Goal: Information Seeking & Learning: Compare options

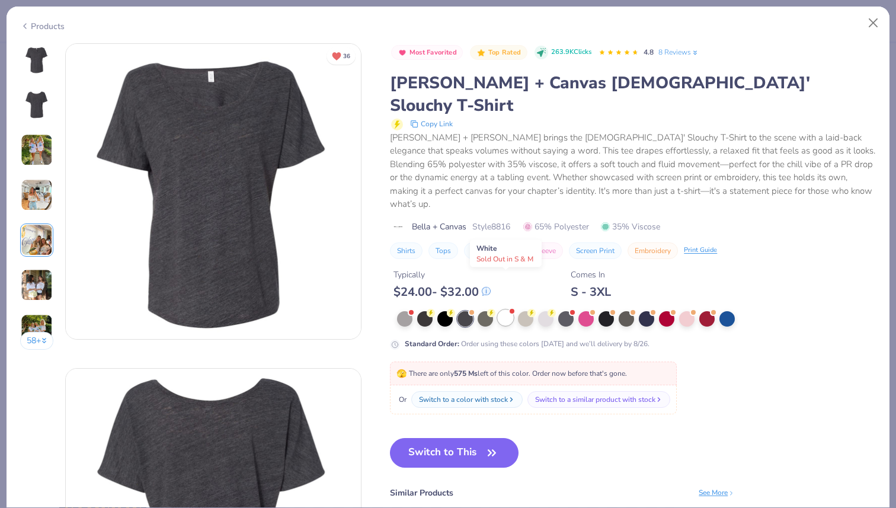
click at [505, 310] on div at bounding box center [505, 317] width 15 height 15
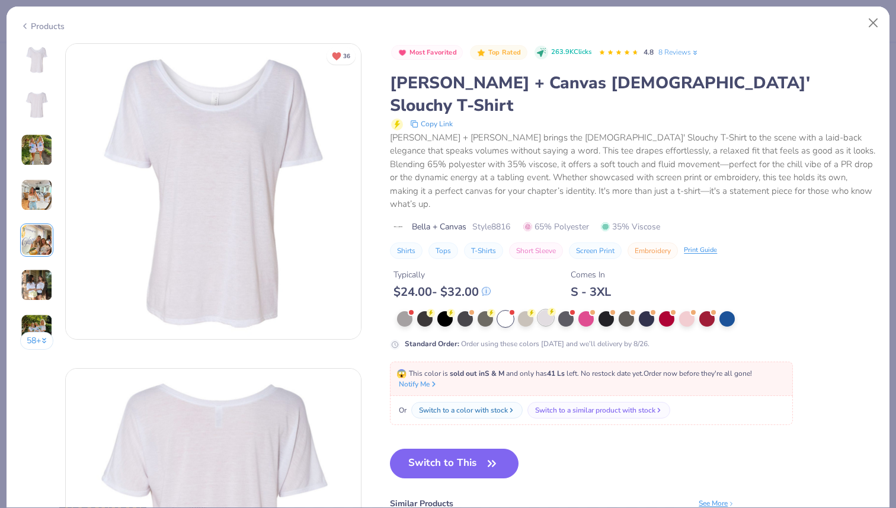
click at [544, 310] on div at bounding box center [545, 317] width 15 height 15
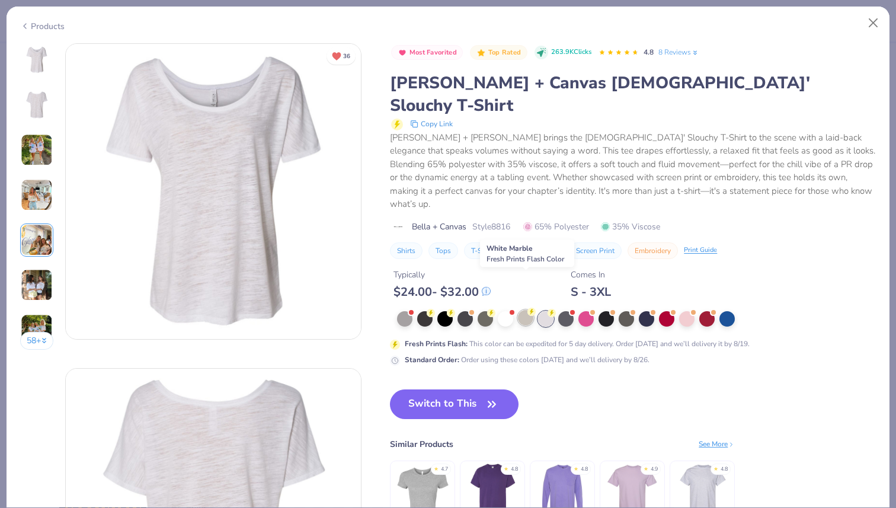
click at [527, 310] on div at bounding box center [525, 317] width 15 height 15
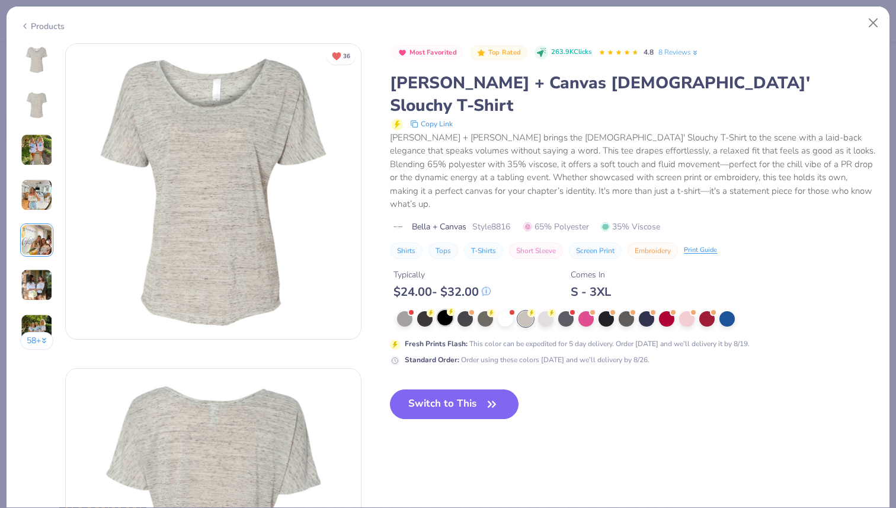
click at [439, 310] on div at bounding box center [444, 317] width 15 height 15
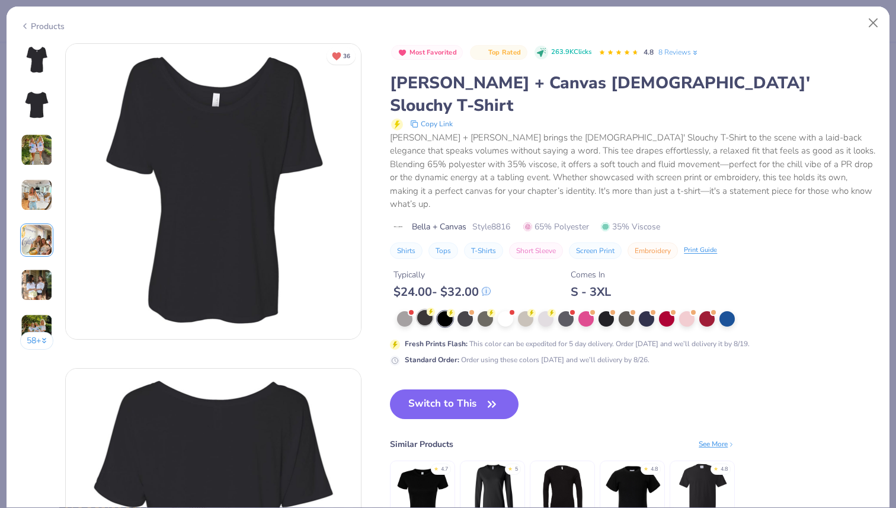
click at [417, 310] on div at bounding box center [424, 317] width 15 height 15
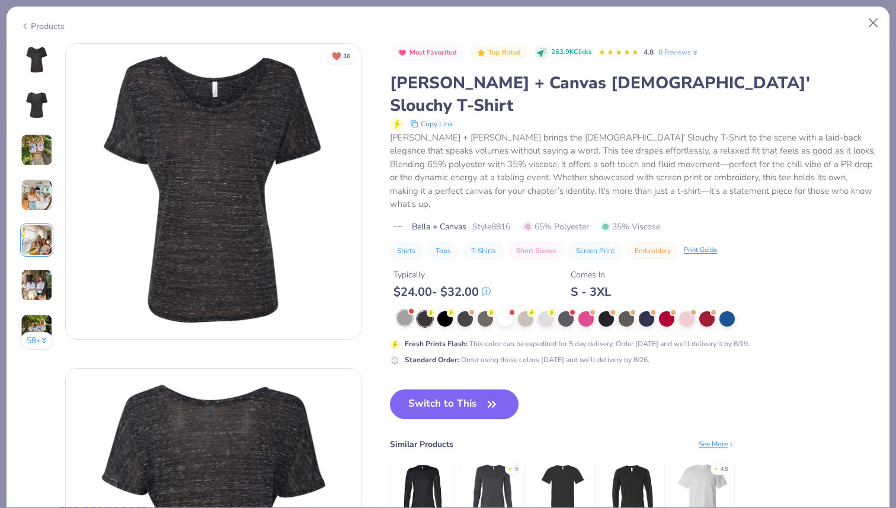
click at [404, 310] on div at bounding box center [404, 317] width 15 height 15
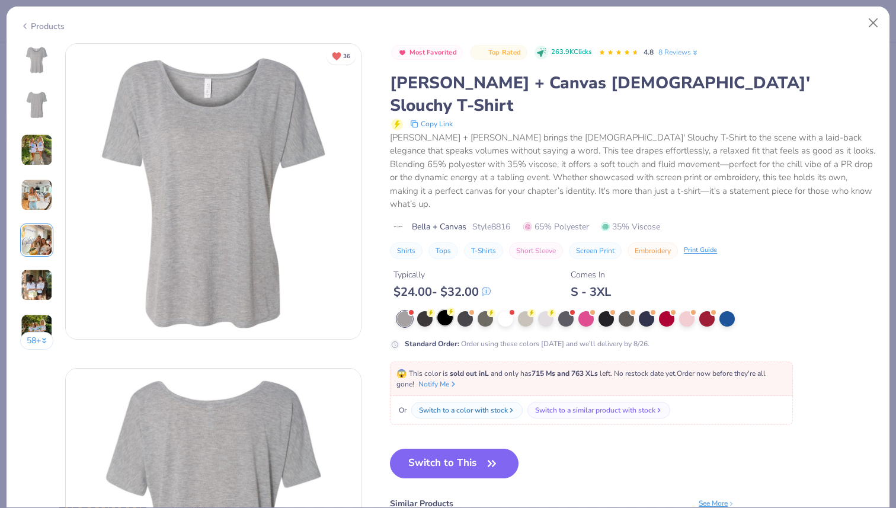
click at [437, 310] on div at bounding box center [444, 317] width 15 height 15
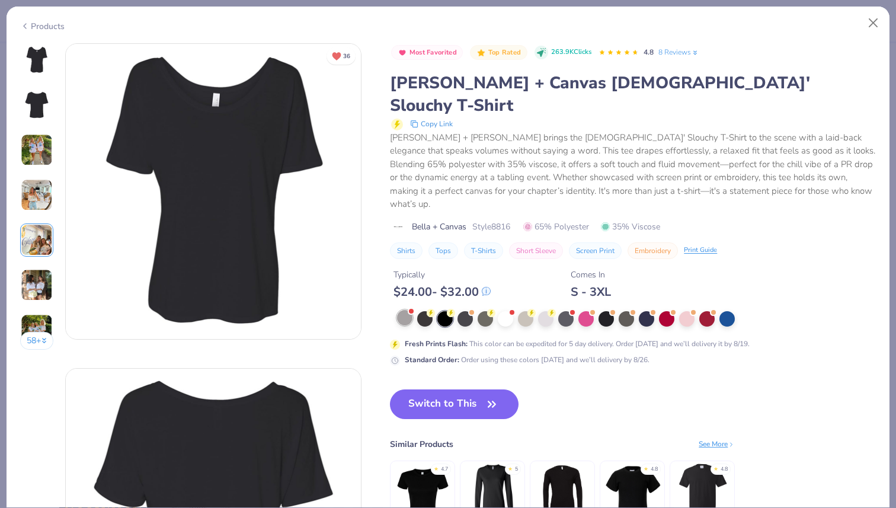
click at [408, 310] on div at bounding box center [404, 317] width 15 height 15
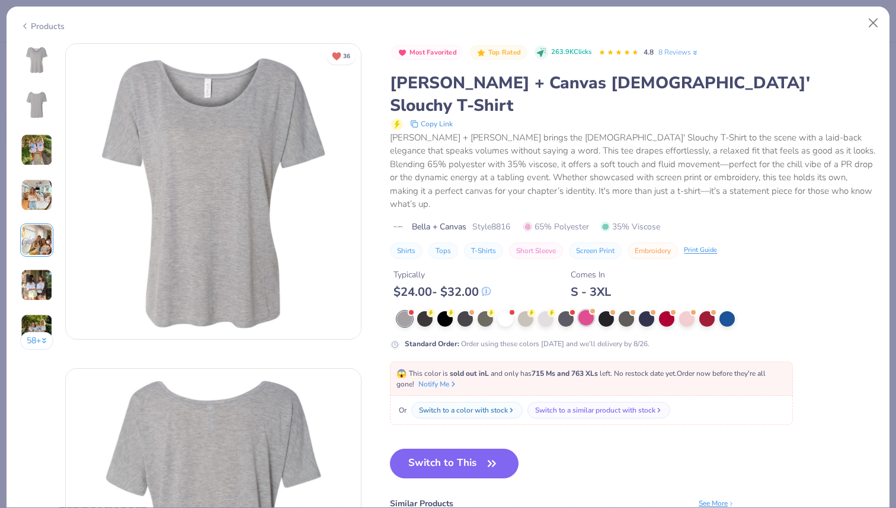
click at [578, 310] on div at bounding box center [585, 317] width 15 height 15
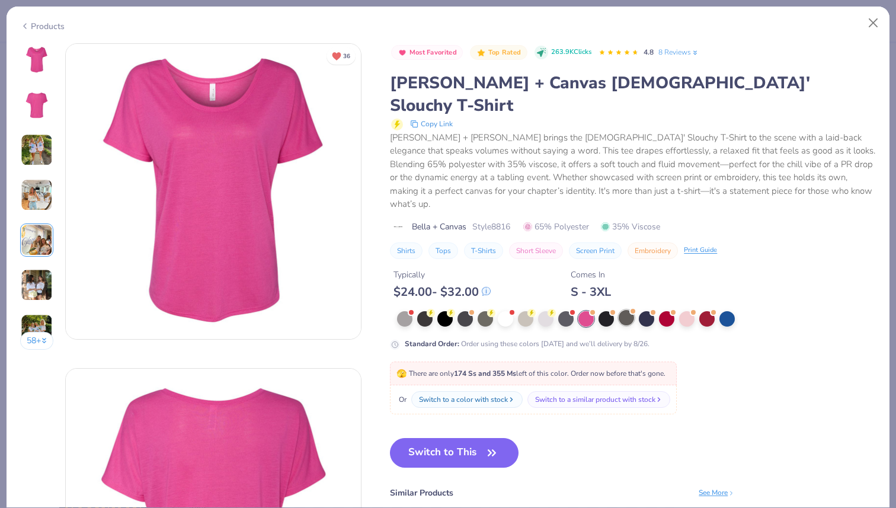
click at [628, 310] on div at bounding box center [625, 317] width 15 height 15
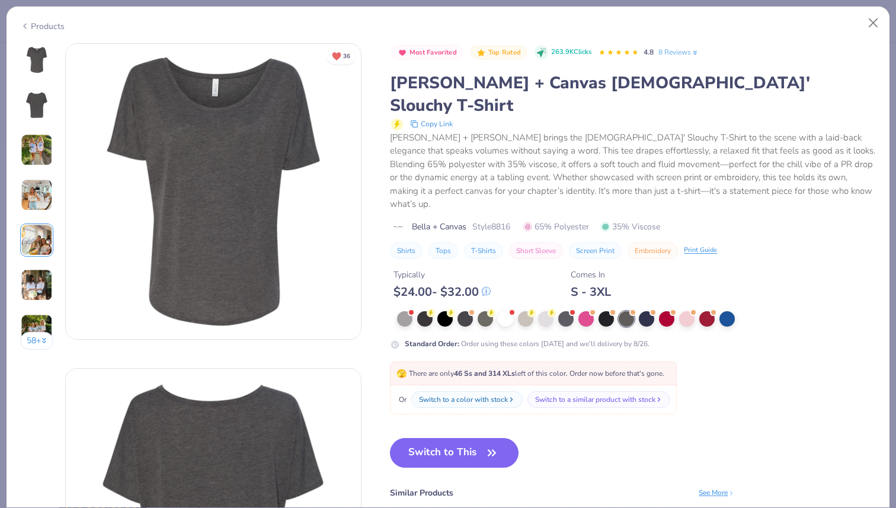
click at [656, 311] on div at bounding box center [630, 318] width 467 height 15
click at [672, 310] on div at bounding box center [666, 317] width 15 height 15
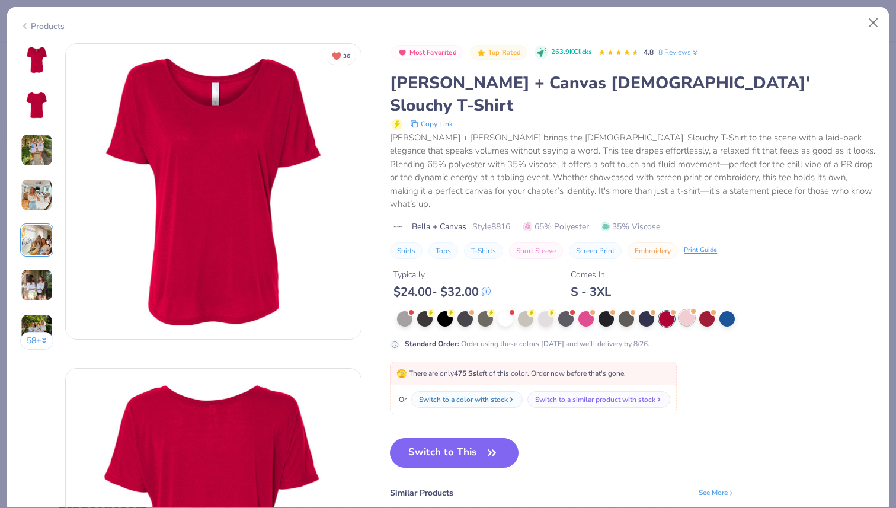
click at [688, 310] on div at bounding box center [686, 317] width 15 height 15
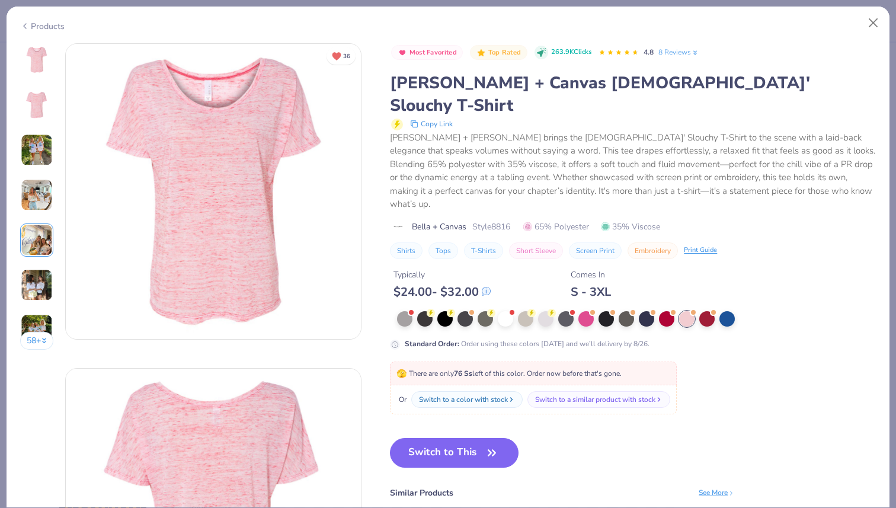
click at [716, 311] on div at bounding box center [630, 318] width 467 height 15
click at [707, 310] on div at bounding box center [706, 317] width 15 height 15
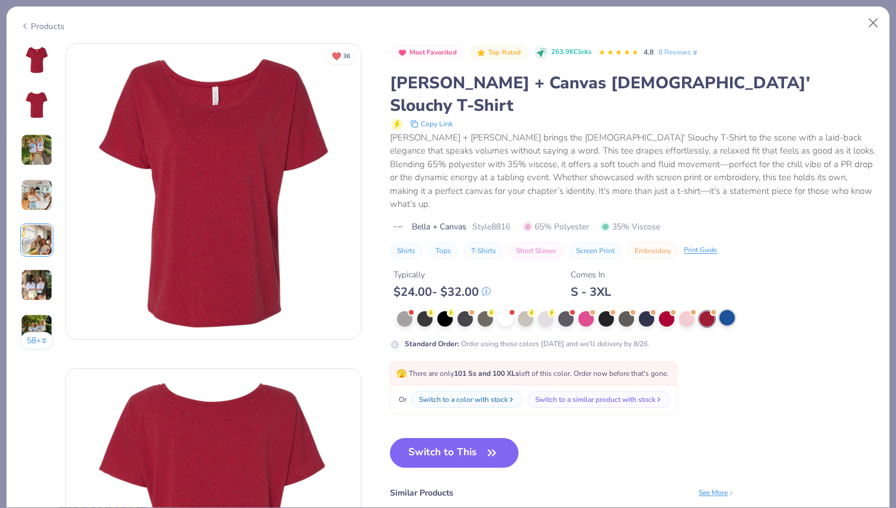
click at [725, 310] on div at bounding box center [726, 317] width 15 height 15
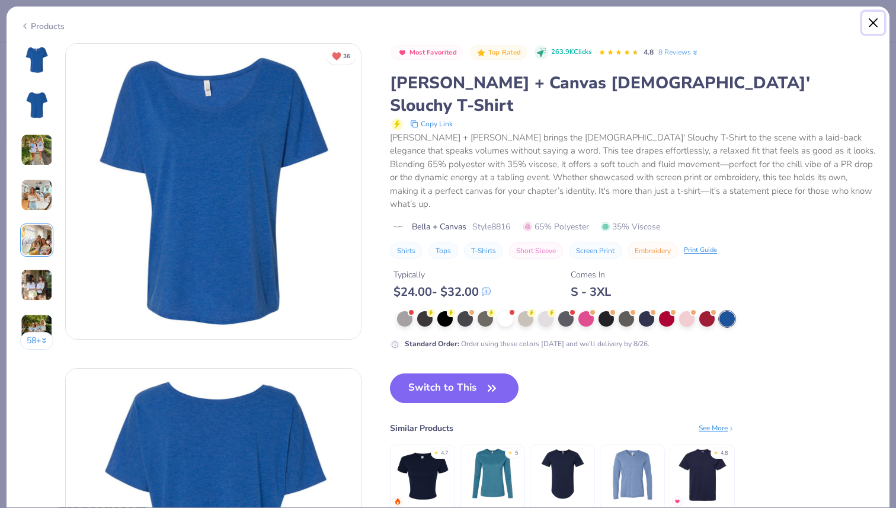
click at [871, 20] on button "Close" at bounding box center [873, 23] width 23 height 23
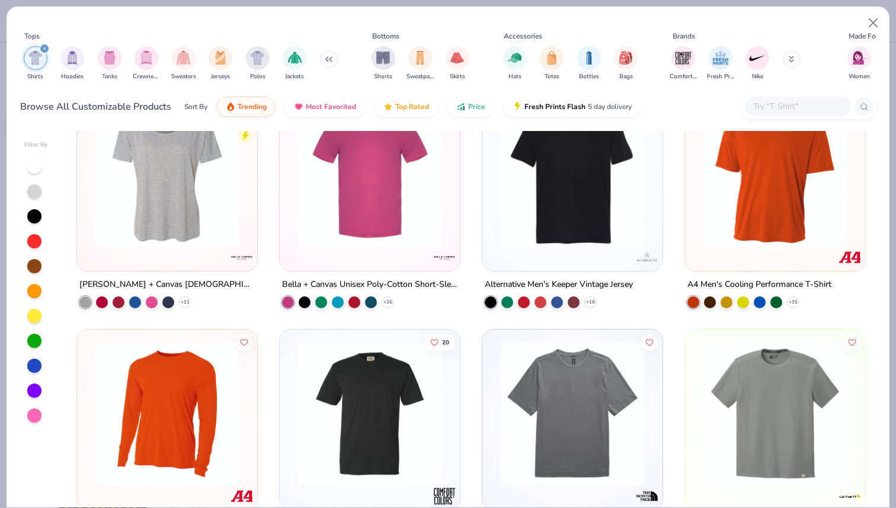
scroll to position [4827, 0]
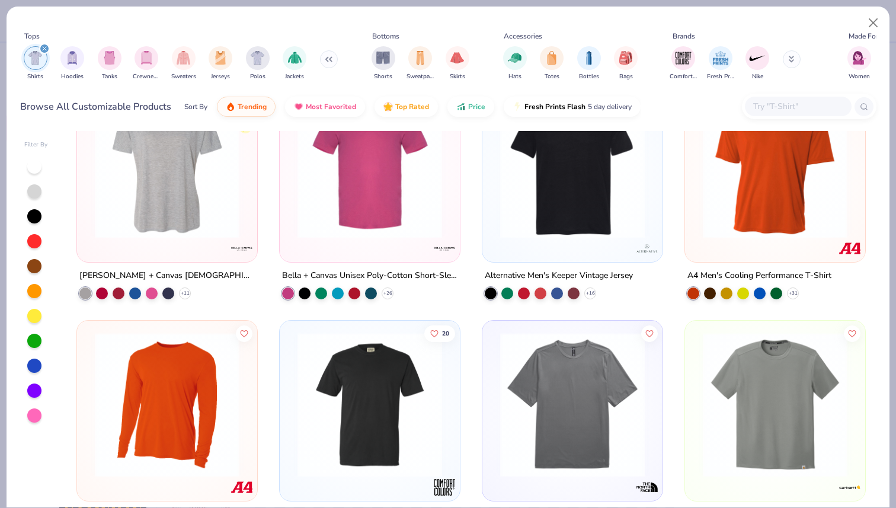
click at [191, 216] on img at bounding box center [167, 166] width 156 height 145
